Goal: Transaction & Acquisition: Purchase product/service

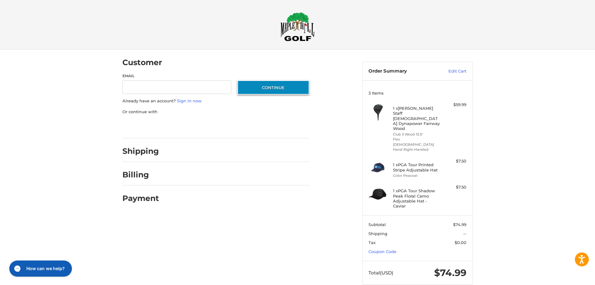
click at [270, 85] on button "Continue" at bounding box center [274, 87] width 72 height 14
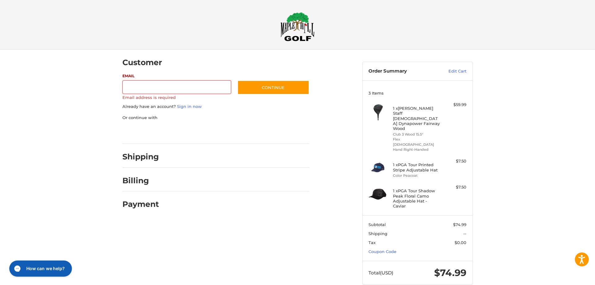
click at [298, 27] on img at bounding box center [298, 26] width 34 height 29
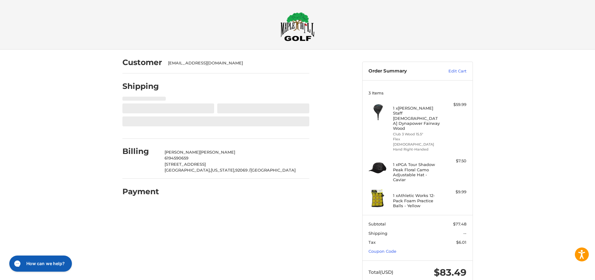
select select "**"
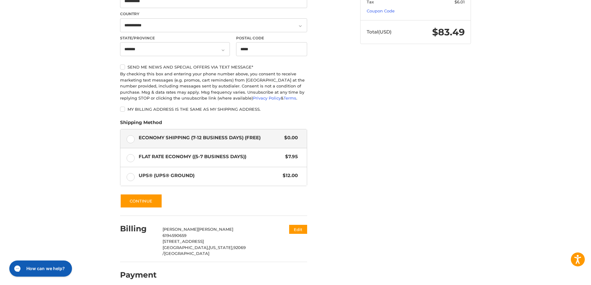
scroll to position [241, 0]
click at [136, 203] on button "Continue" at bounding box center [141, 201] width 42 height 14
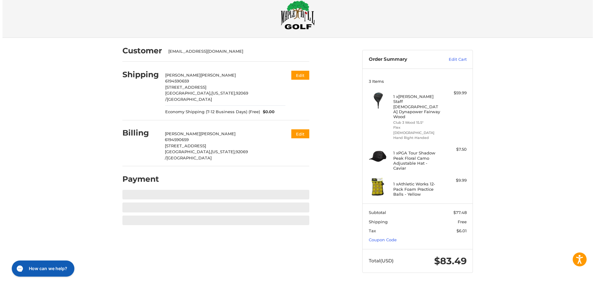
scroll to position [0, 0]
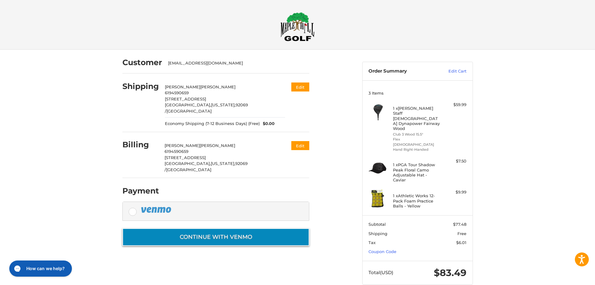
click at [227, 229] on button "Continue with Venmo" at bounding box center [216, 237] width 187 height 18
